Goal: Book appointment/travel/reservation

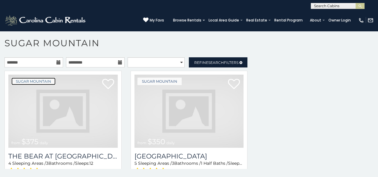
click at [25, 81] on link "Sugar Mountain" at bounding box center [33, 81] width 44 height 7
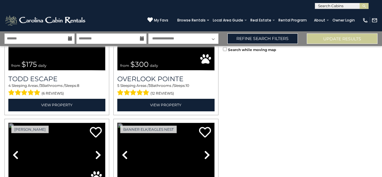
scroll to position [74, 0]
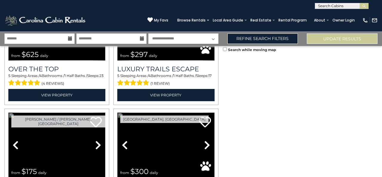
click at [117, 113] on link "Previous" at bounding box center [124, 145] width 15 height 65
click at [36, 118] on link "Boone / Todd, NC" at bounding box center [58, 122] width 94 height 12
